Goal: Task Accomplishment & Management: Manage account settings

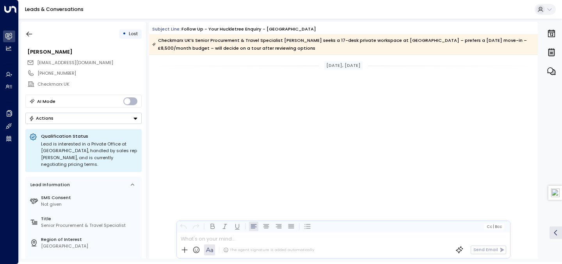
scroll to position [1808, 0]
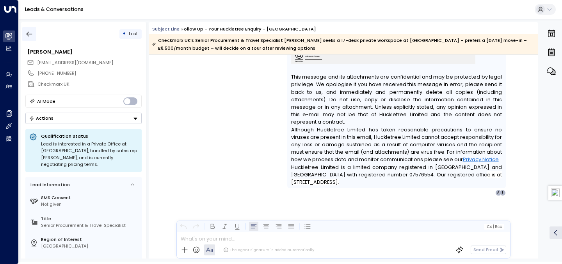
click at [33, 30] on icon "button" at bounding box center [29, 34] width 8 height 8
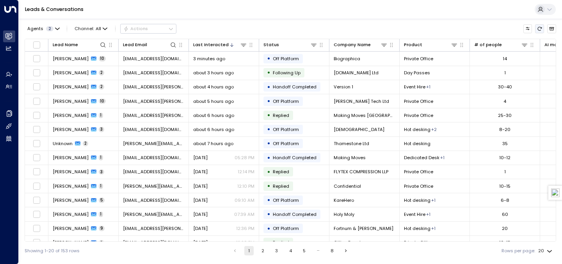
click at [540, 28] on icon "Refresh" at bounding box center [539, 28] width 5 height 5
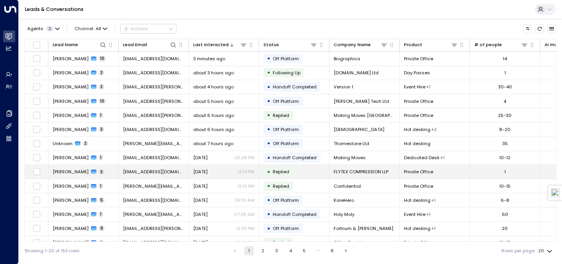
scroll to position [95, 0]
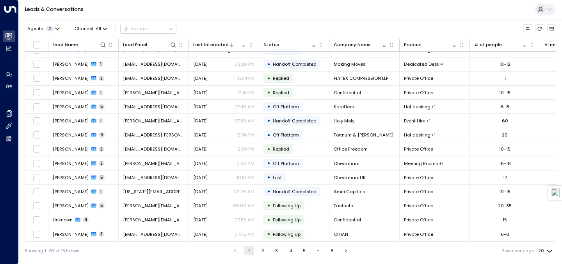
click at [555, 252] on div "Showing 1-20 of 153 rows 1 2 3 4 5 … 8 Rows per page: 20 **" at bounding box center [291, 250] width 532 height 18
click at [548, 252] on body "Overview Leads & Conversations Leads & Conversations Analytics Analytics Agents…" at bounding box center [281, 129] width 562 height 259
click at [548, 244] on li "100" at bounding box center [546, 248] width 20 height 12
type input "***"
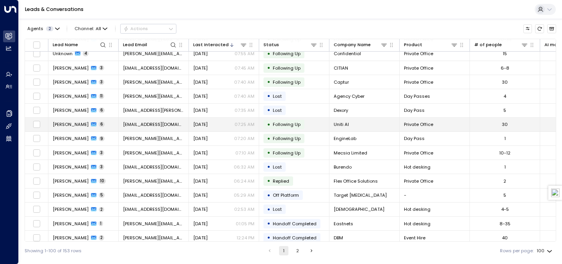
scroll to position [257, 0]
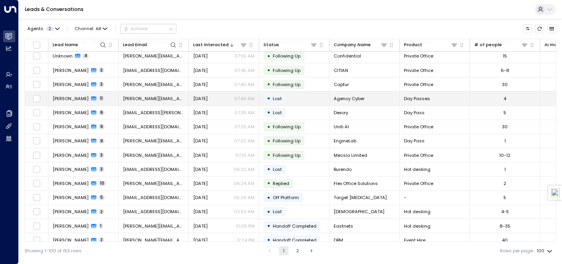
click at [75, 98] on span "[PERSON_NAME]" at bounding box center [71, 98] width 36 height 6
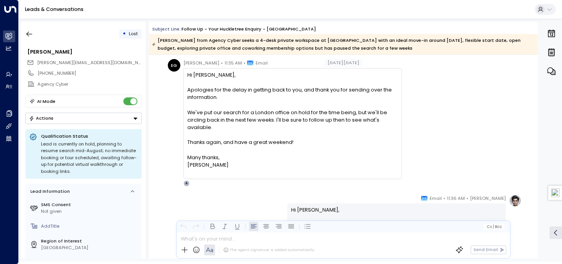
scroll to position [2385, 0]
click at [32, 34] on icon "button" at bounding box center [29, 34] width 8 height 8
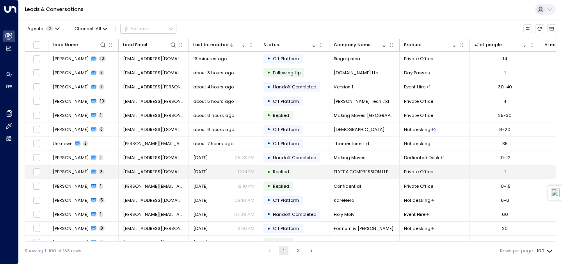
click at [157, 172] on span "[EMAIL_ADDRESS][DOMAIN_NAME]" at bounding box center [153, 171] width 61 height 6
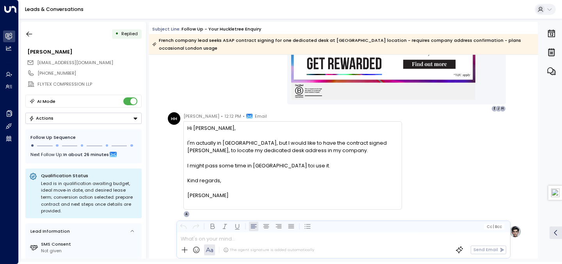
scroll to position [639, 0]
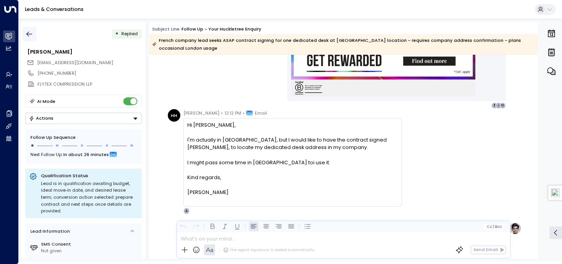
click at [33, 30] on button "button" at bounding box center [29, 34] width 14 height 14
